Goal: Check status: Check status

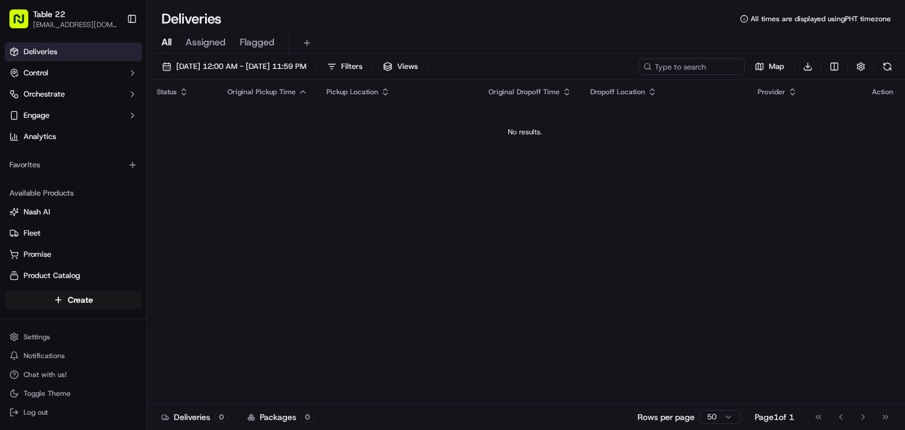
click at [434, 217] on div "Status Original Pickup Time Pickup Location Original Dropoff Time Dropoff Locat…" at bounding box center [524, 242] width 755 height 324
click at [288, 71] on span "[DATE] 12:00 AM - [DATE] 11:59 PM" at bounding box center [241, 66] width 130 height 11
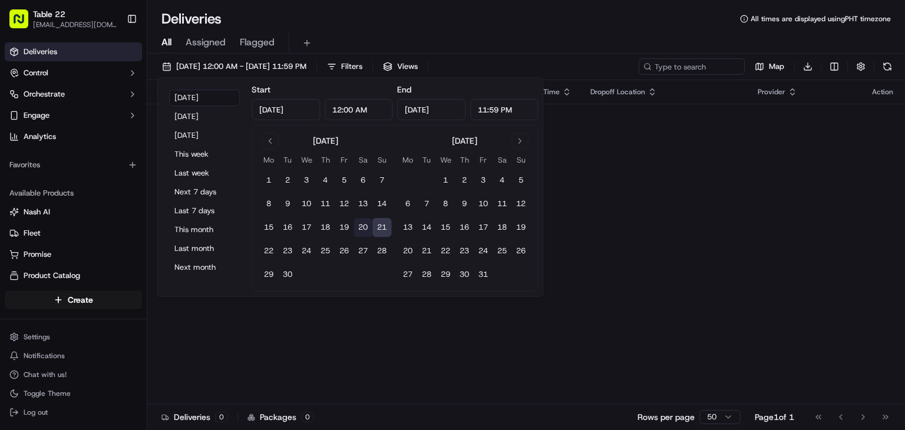
click at [359, 228] on button "20" at bounding box center [363, 227] width 19 height 19
type input "[DATE]"
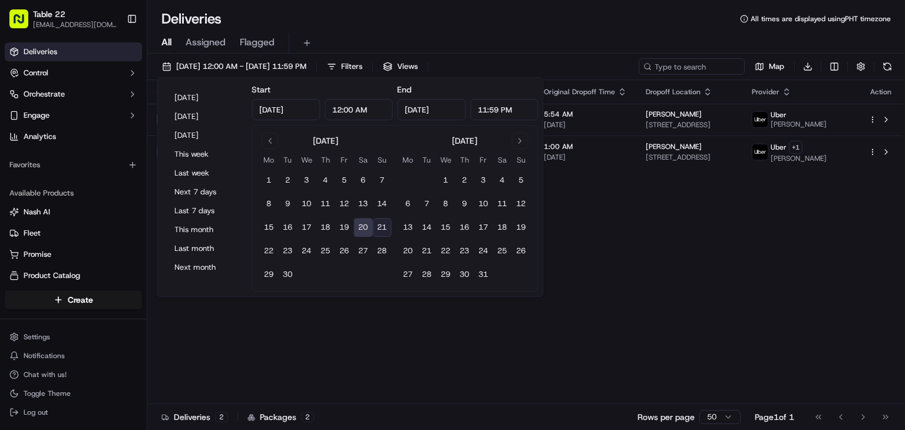
click at [532, 22] on div "Deliveries All times are displayed using PHT timezone" at bounding box center [526, 18] width 758 height 19
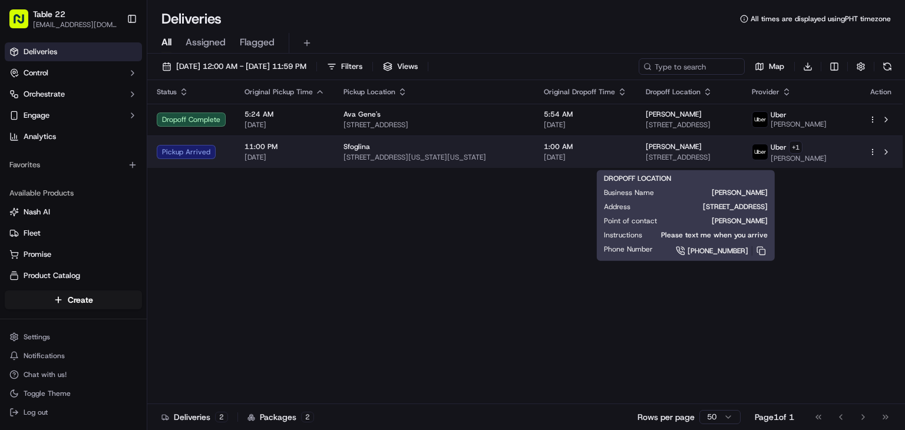
click at [733, 160] on span "[STREET_ADDRESS]" at bounding box center [689, 157] width 87 height 9
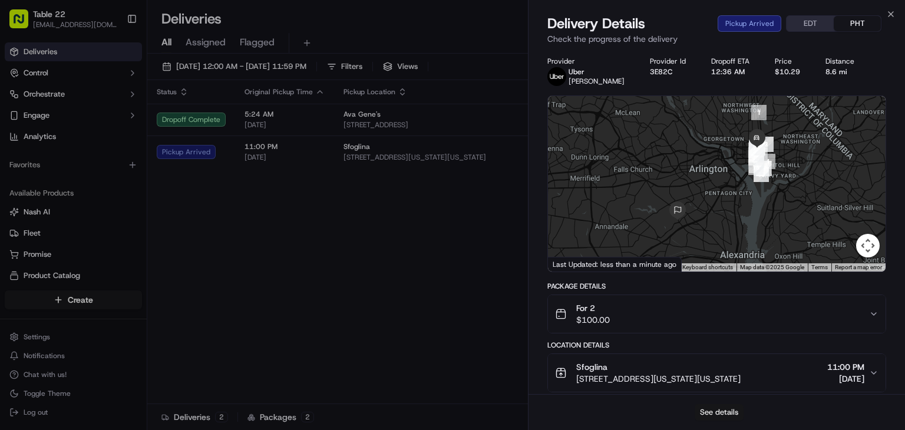
click at [713, 410] on button "See details" at bounding box center [719, 412] width 49 height 16
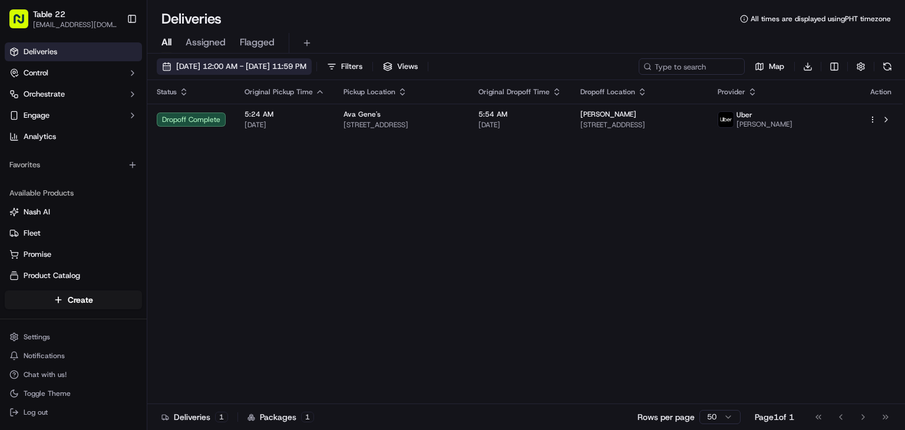
click at [303, 73] on button "[DATE] 12:00 AM - [DATE] 11:59 PM" at bounding box center [234, 66] width 155 height 16
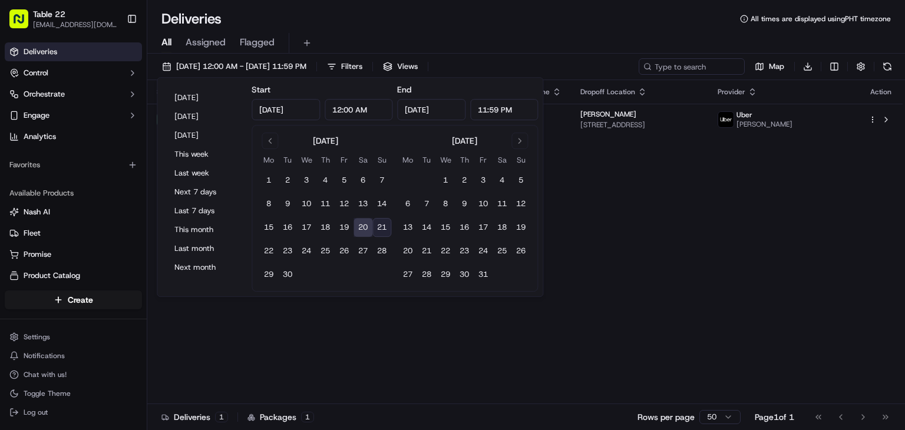
click at [642, 244] on div "Status Original Pickup Time Pickup Location Original Dropoff Time Dropoff Locat…" at bounding box center [524, 242] width 755 height 324
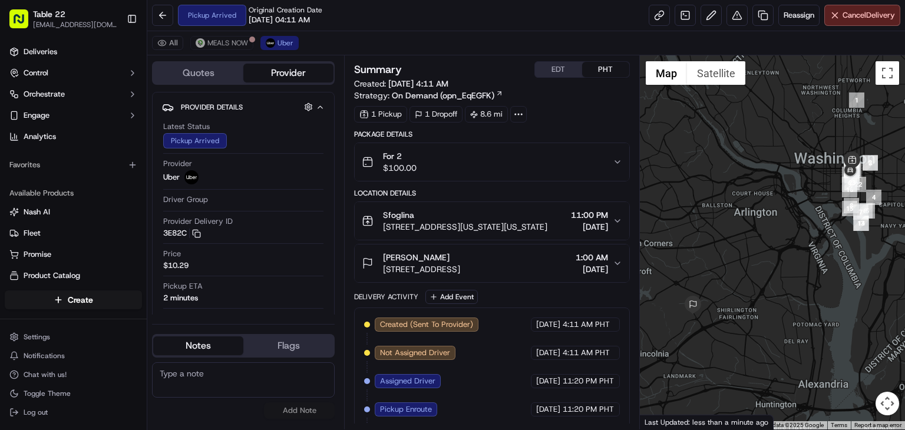
drag, startPoint x: 631, startPoint y: 290, endPoint x: 634, endPoint y: 359, distance: 69.0
click at [634, 359] on div "Summary EDT PHT Created: 09/20/2025 4:11 AM Strategy: On Demand (opn_EqEGFK) 1 …" at bounding box center [492, 242] width 296 height 374
click at [879, 80] on button "Toggle fullscreen view" at bounding box center [888, 73] width 24 height 24
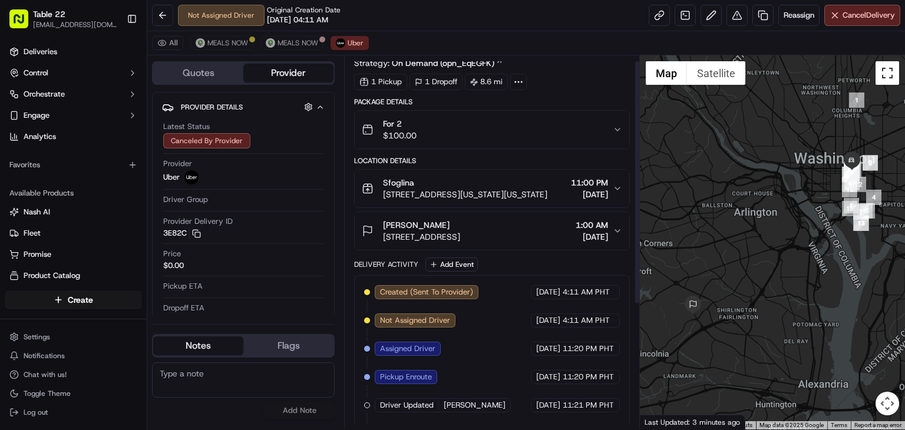
scroll to position [59, 0]
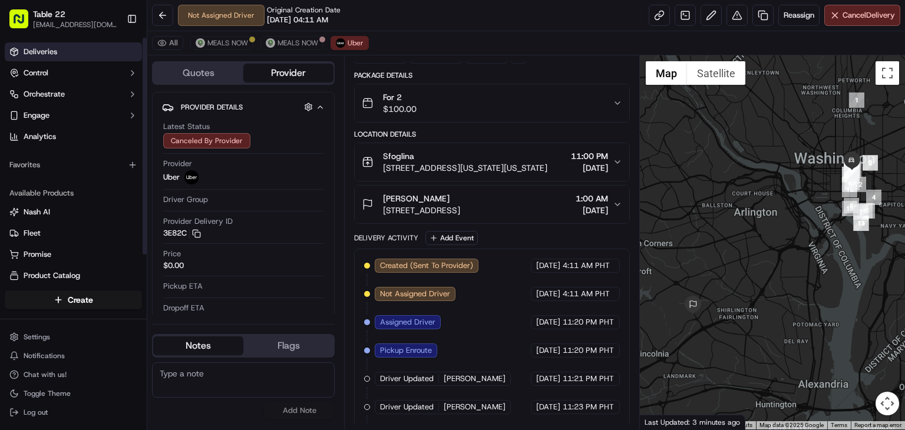
click at [103, 50] on link "Deliveries" at bounding box center [73, 51] width 137 height 19
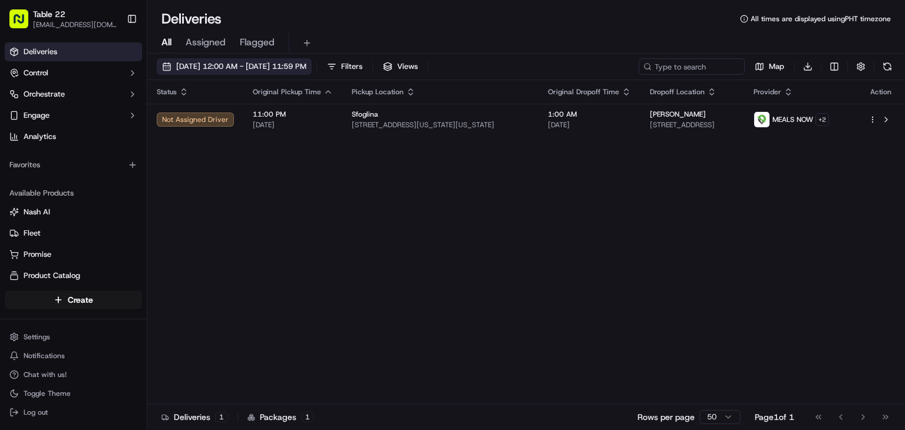
click at [273, 68] on span "[DATE] 12:00 AM - [DATE] 11:59 PM" at bounding box center [241, 66] width 130 height 11
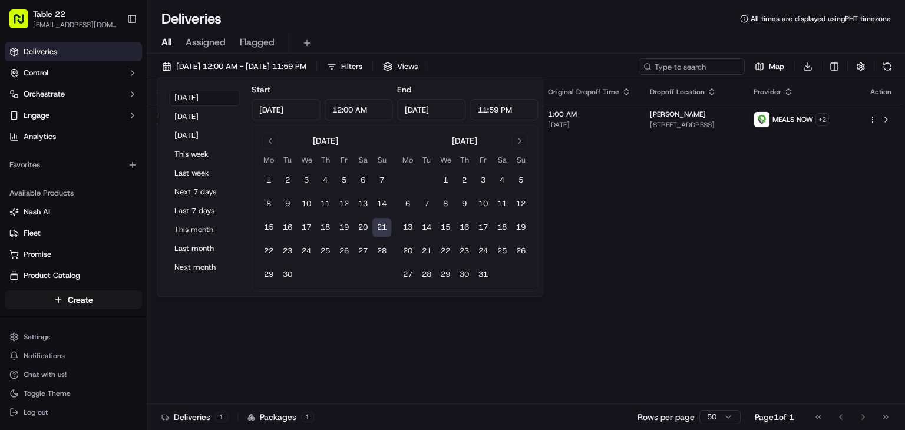
click at [630, 213] on div "Status Original Pickup Time Pickup Location Original Dropoff Time Dropoff Locat…" at bounding box center [524, 242] width 755 height 324
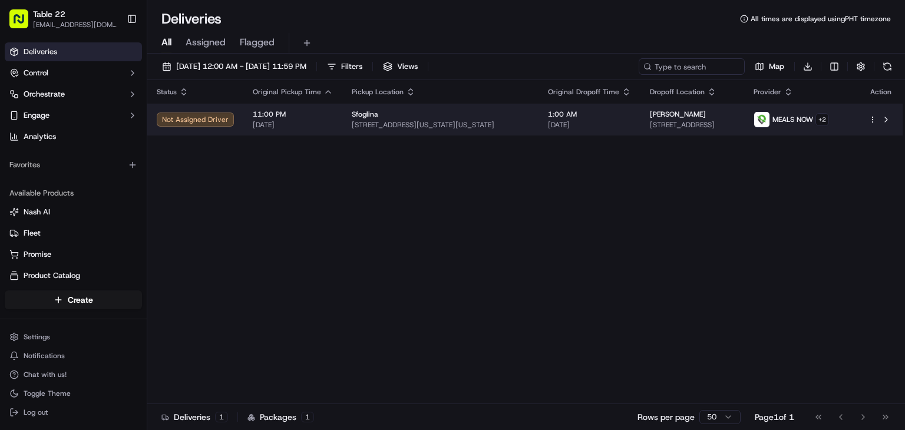
click at [872, 126] on div at bounding box center [881, 120] width 25 height 14
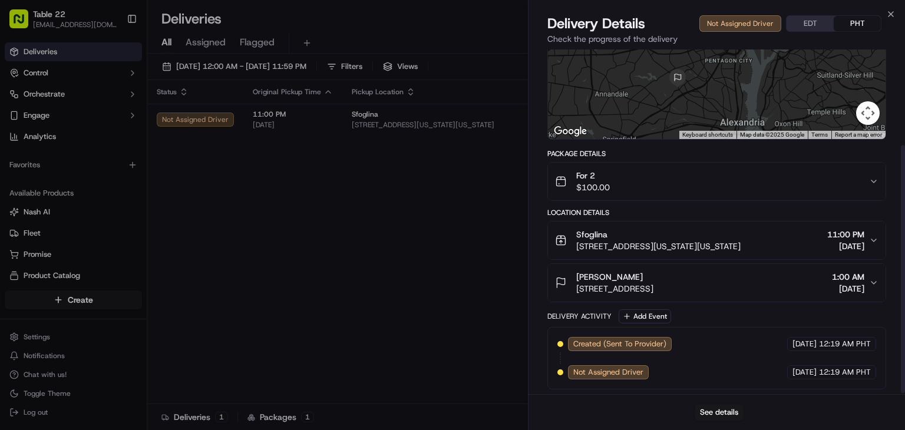
scroll to position [134, 0]
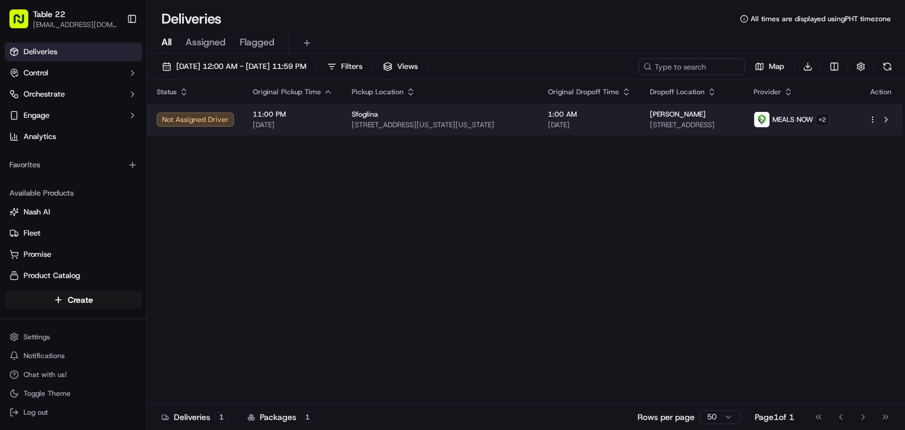
click at [873, 123] on div at bounding box center [881, 120] width 25 height 14
click at [886, 121] on button at bounding box center [886, 120] width 14 height 14
click at [873, 118] on html "Table 22 nikos@table22.com Toggle Sidebar Deliveries Control Orchestrate Engage…" at bounding box center [452, 215] width 905 height 430
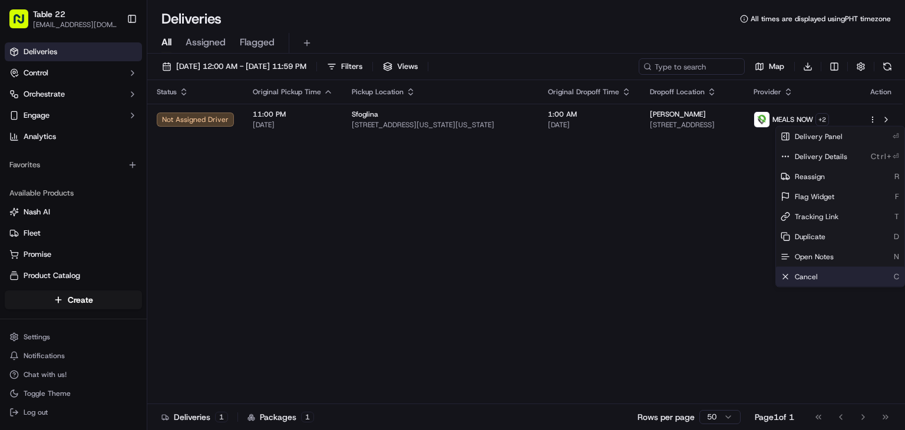
click at [806, 273] on span "Cancel" at bounding box center [806, 276] width 23 height 9
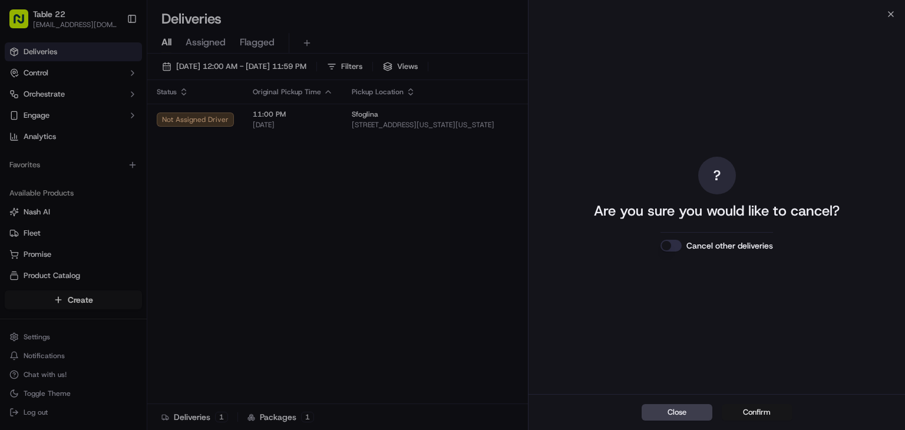
click at [750, 418] on button "Confirm" at bounding box center [757, 412] width 71 height 16
click at [759, 414] on button "Confirm" at bounding box center [757, 412] width 71 height 16
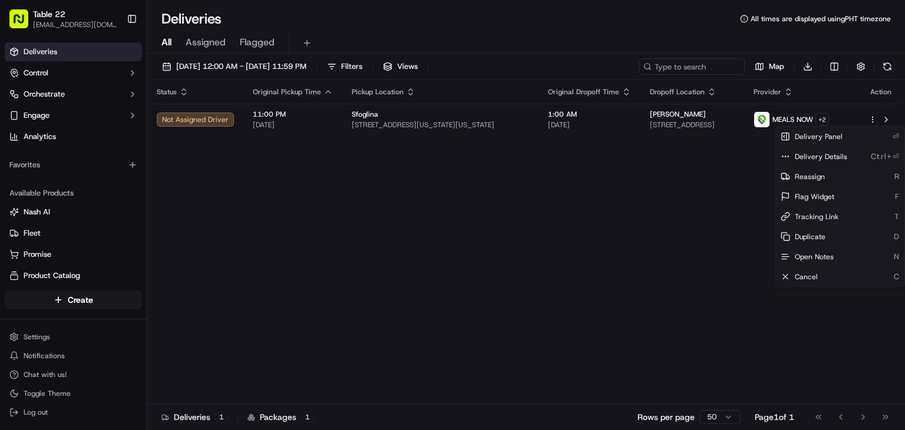
click at [575, 233] on div "Status Original Pickup Time Pickup Location Original Dropoff Time Dropoff Locat…" at bounding box center [524, 242] width 755 height 324
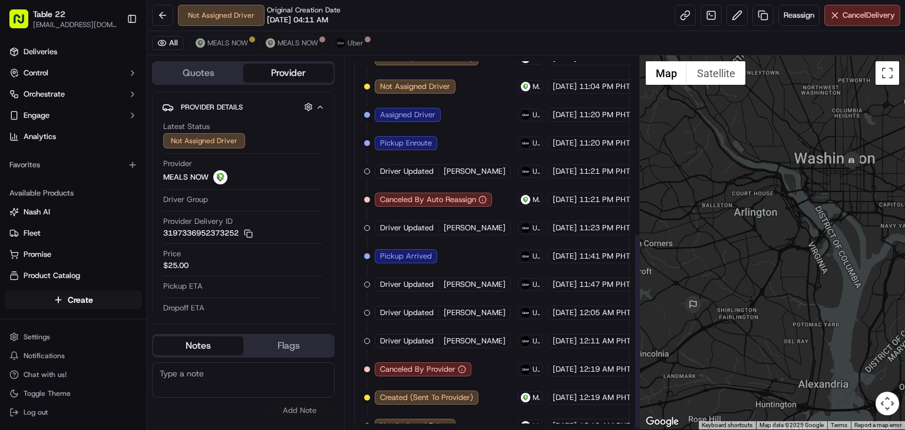
scroll to position [337, 0]
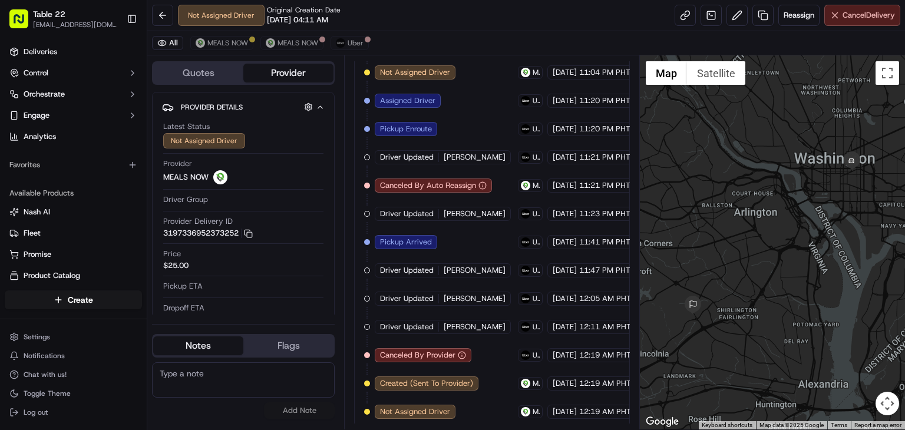
click at [855, 18] on span "Cancel Delivery" at bounding box center [869, 15] width 52 height 11
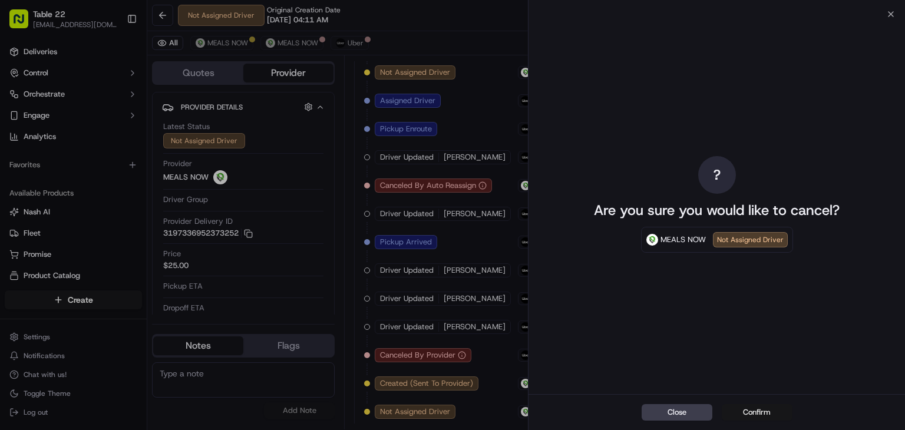
click at [765, 406] on button "Confirm" at bounding box center [757, 412] width 71 height 16
